Goal: Task Accomplishment & Management: Complete application form

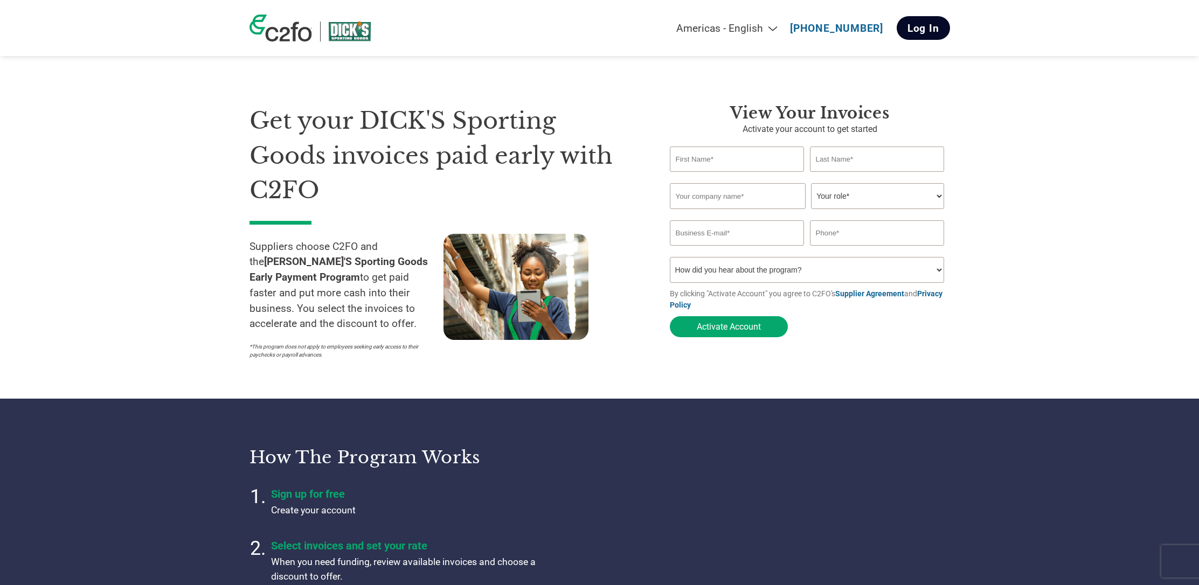
click at [909, 26] on link "Log In" at bounding box center [923, 28] width 53 height 24
click at [717, 330] on button "Activate Account" at bounding box center [729, 326] width 118 height 21
click at [705, 155] on input "text" at bounding box center [737, 159] width 135 height 25
type input "Sarah"
type input "Neugebauer"
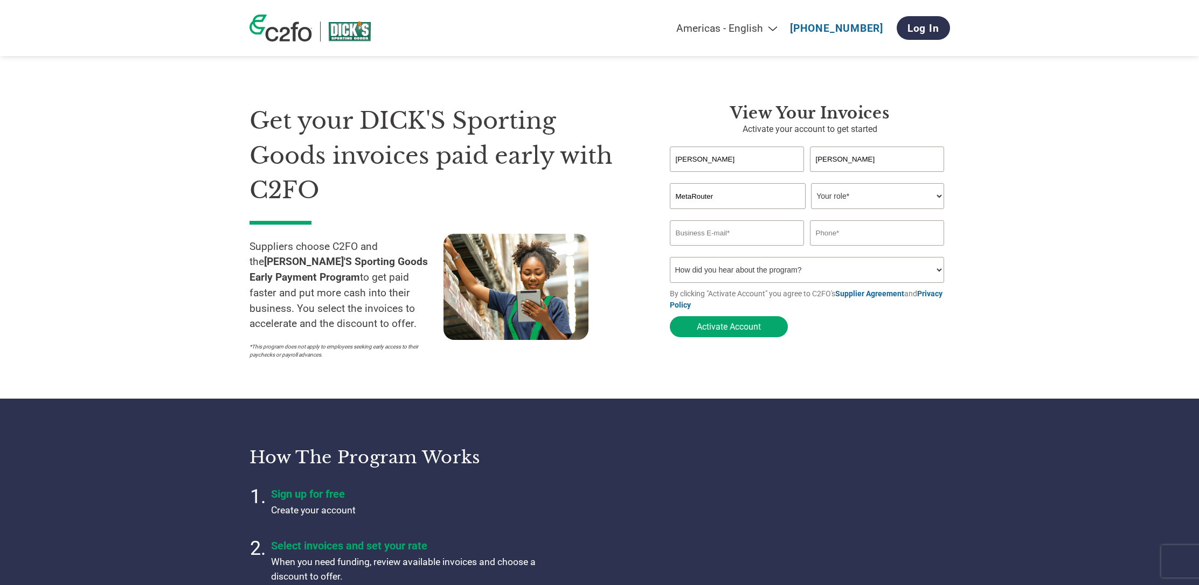
type input "MetaRouter"
click at [859, 199] on select "Your role* CFO Controller Credit Manager Finance Director Treasurer CEO Preside…" at bounding box center [877, 196] width 133 height 26
select select "ACCOUNTING"
click at [811, 184] on select "Your role* CFO Controller Credit Manager Finance Director Treasurer CEO Preside…" at bounding box center [877, 196] width 133 height 26
click at [699, 245] on input "email" at bounding box center [737, 232] width 135 height 25
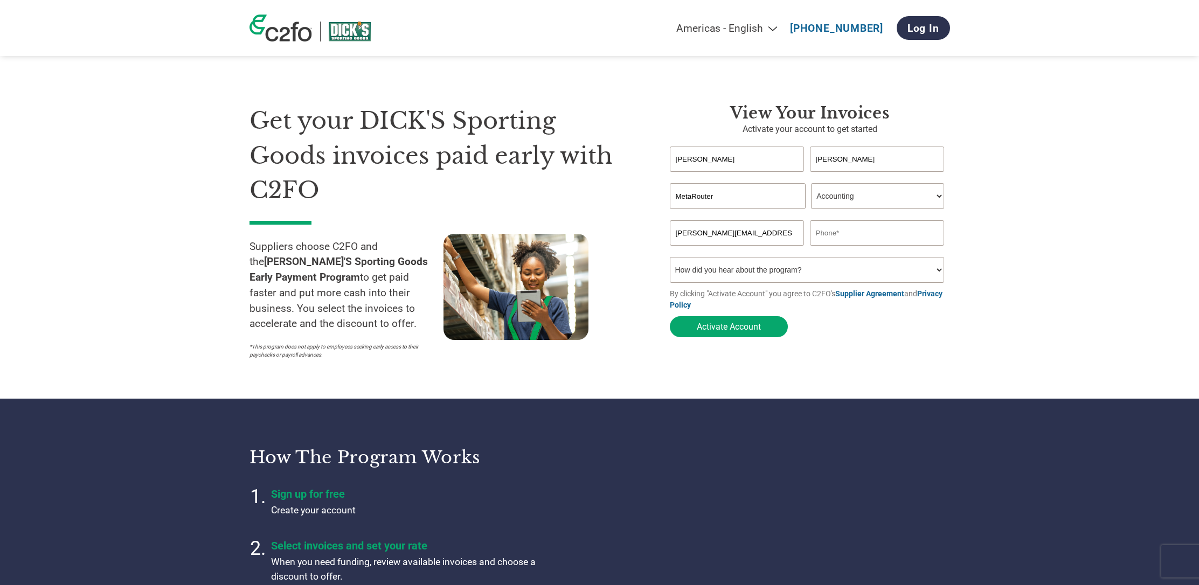
type input "sarah@metaorouter.io"
type input "5133121056"
click at [691, 270] on select "How did you hear about the program? Received a letter Email Social Media Online…" at bounding box center [807, 270] width 275 height 26
select select "Other"
click at [670, 260] on select "How did you hear about the program? Received a letter Email Social Media Online…" at bounding box center [807, 270] width 275 height 26
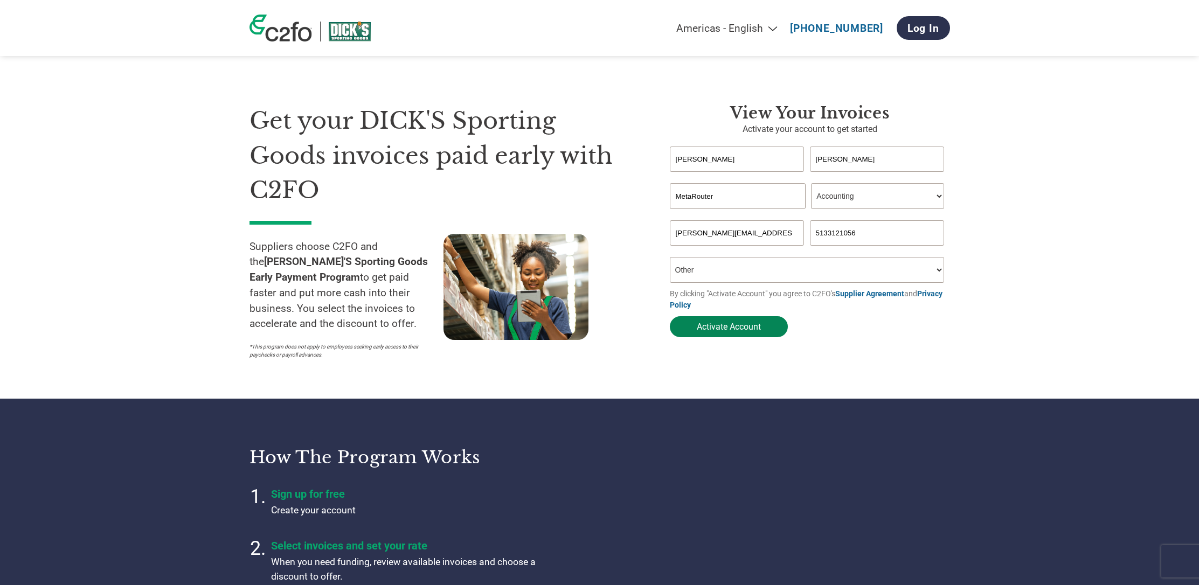
click at [720, 326] on button "Activate Account" at bounding box center [729, 326] width 118 height 21
